Goal: Check status: Check status

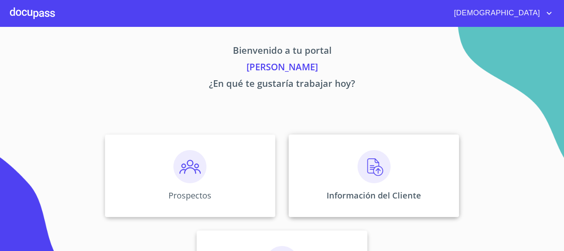
click at [349, 171] on div "Información del Cliente" at bounding box center [374, 175] width 171 height 83
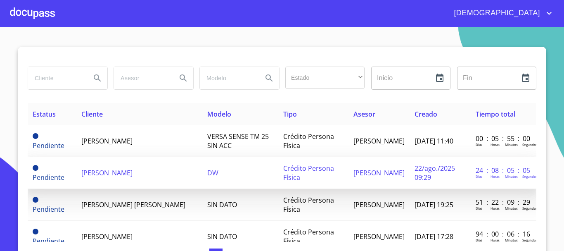
click at [178, 157] on td "[PERSON_NAME]" at bounding box center [139, 173] width 126 height 32
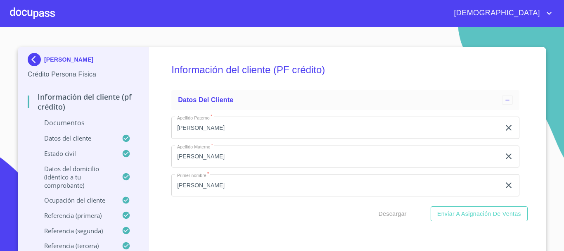
click at [50, 17] on div at bounding box center [32, 13] width 45 height 26
